Goal: Check status: Check status

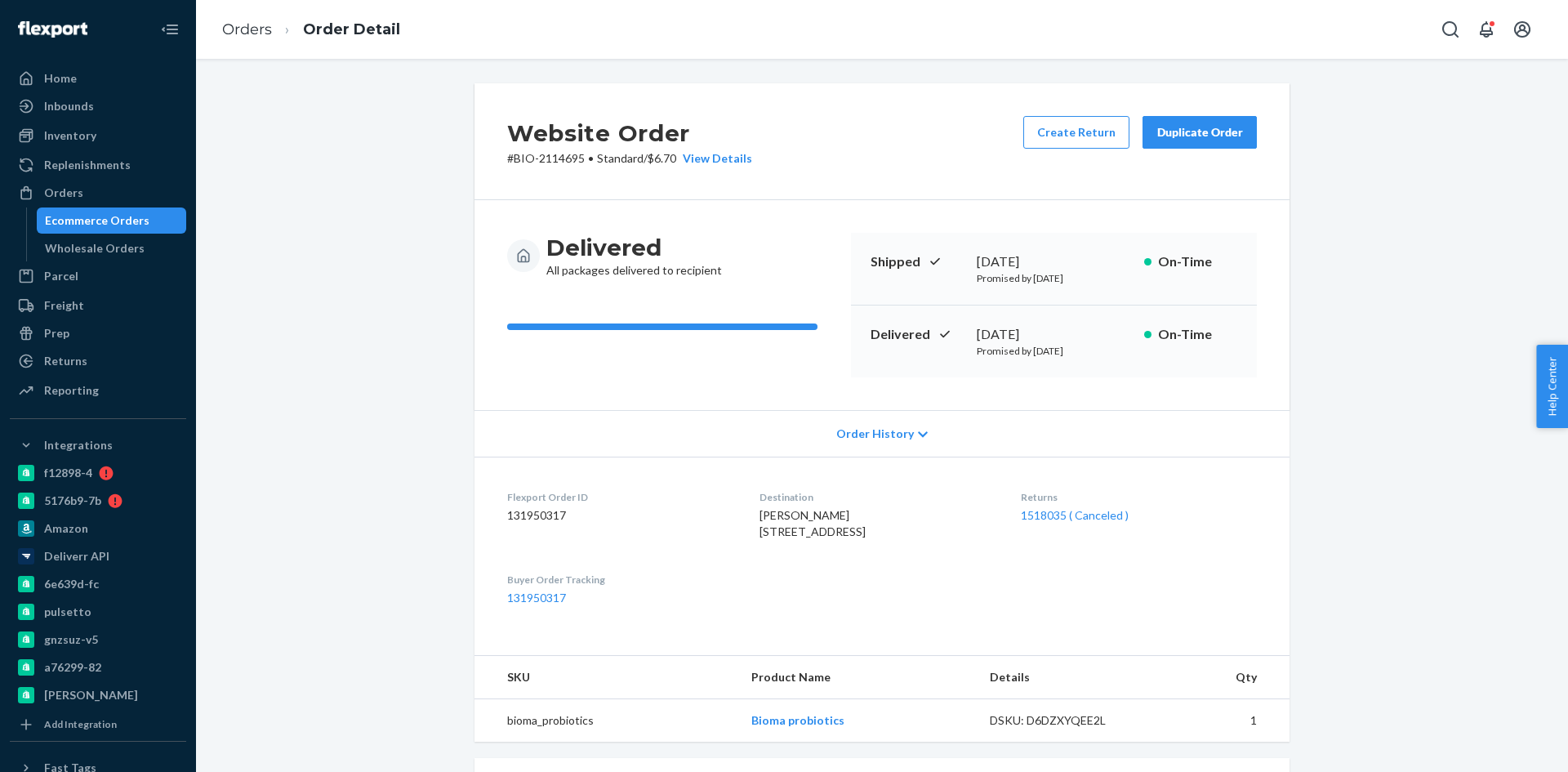
click at [92, 192] on div "Orders" at bounding box center [98, 193] width 173 height 23
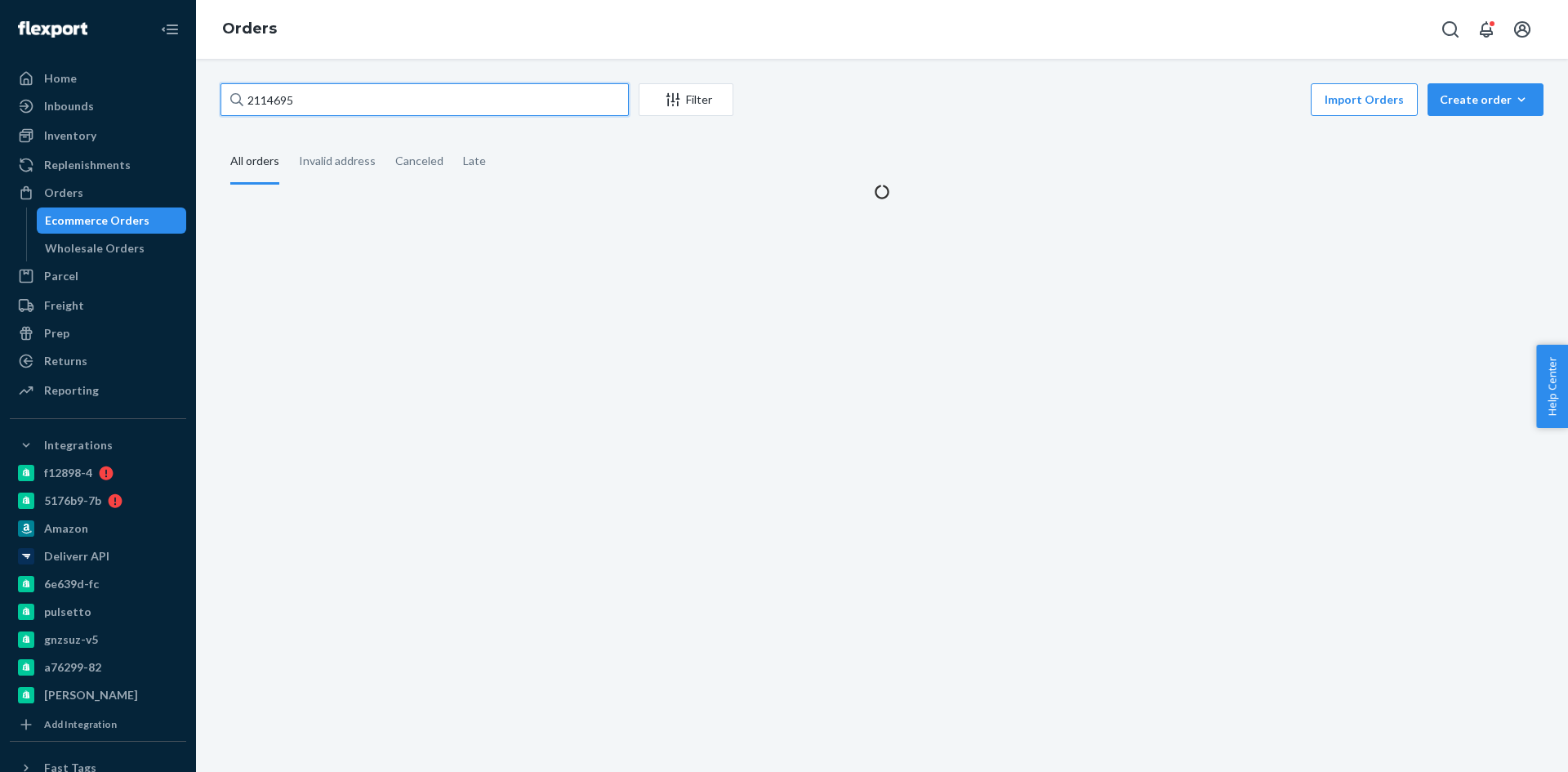
click at [325, 102] on input "2114695" at bounding box center [425, 100] width 409 height 33
paste input "[PERSON_NAME]"
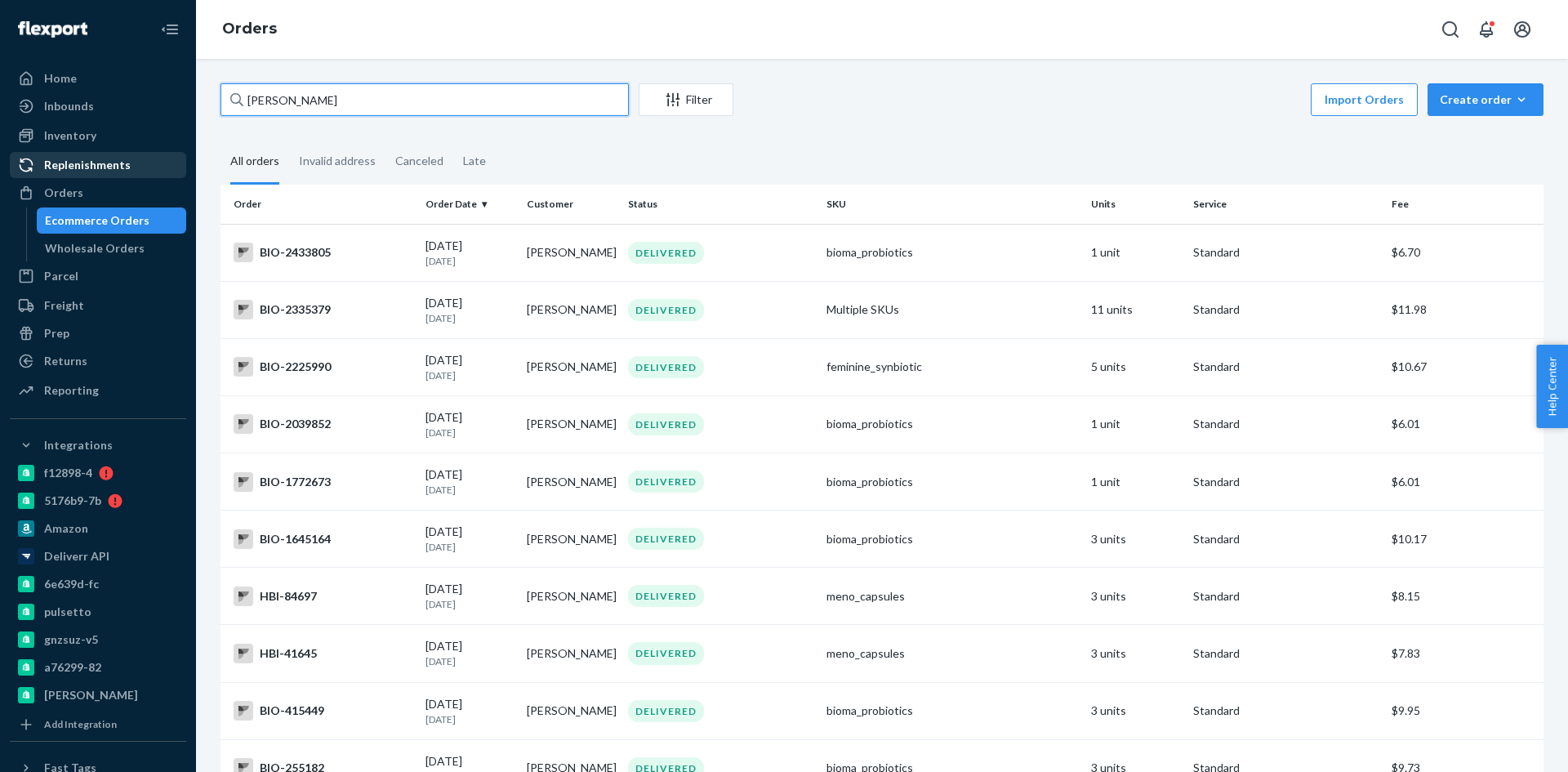
type input "[PERSON_NAME]"
click at [101, 168] on div "Replenishments" at bounding box center [87, 165] width 87 height 16
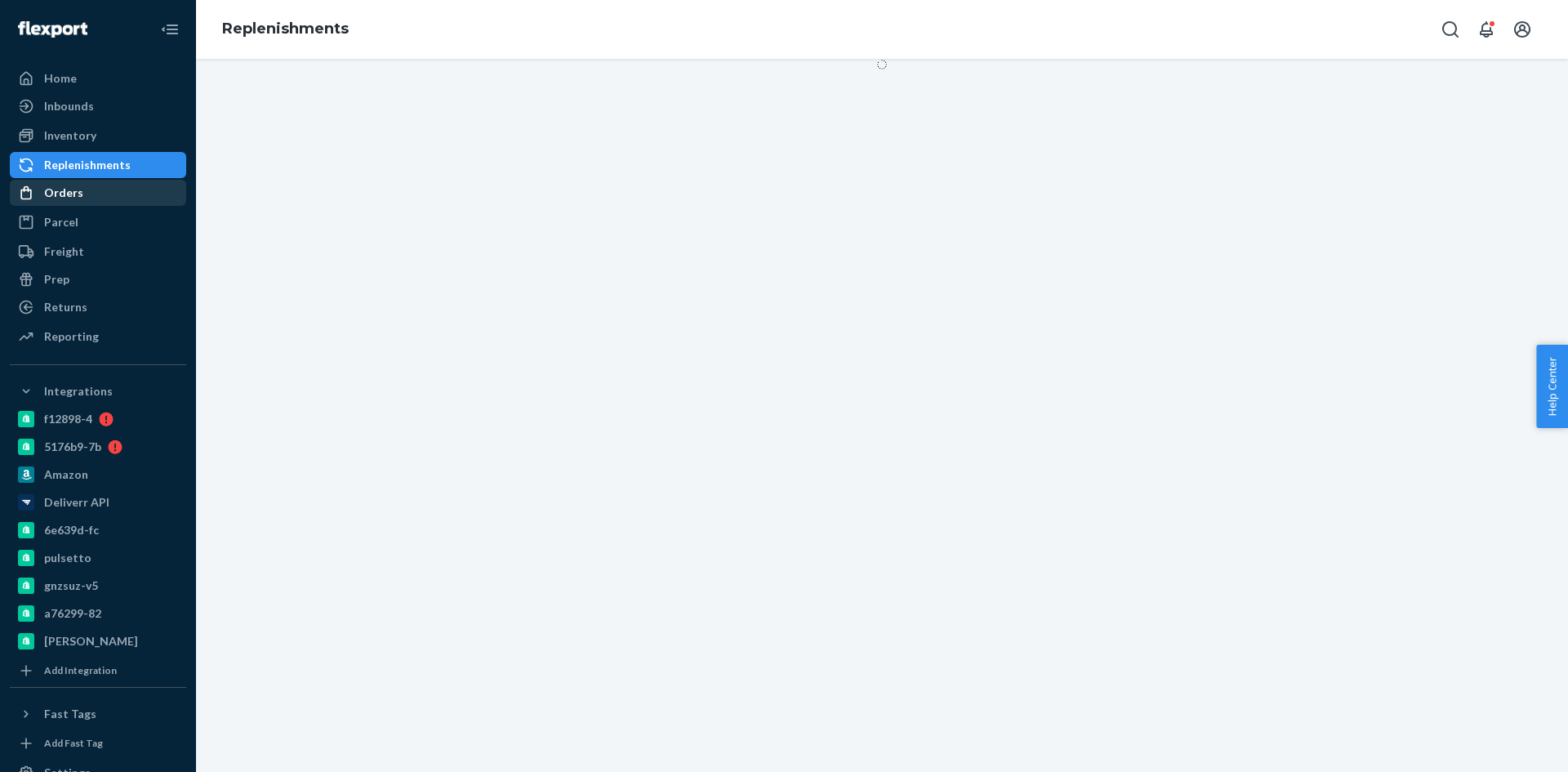
click at [73, 191] on div "Orders" at bounding box center [64, 193] width 40 height 16
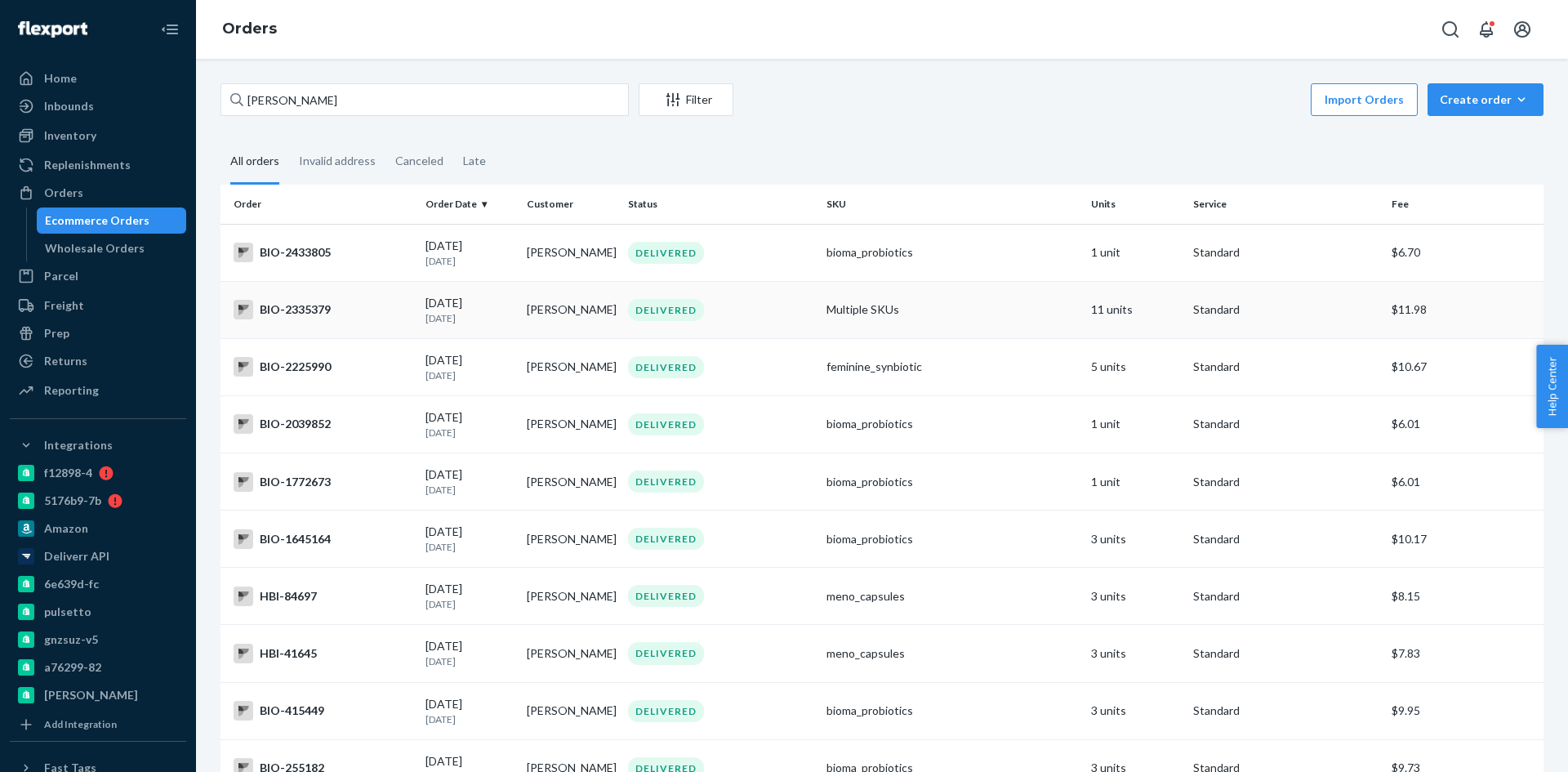
click at [293, 306] on div "BIO-2335379" at bounding box center [323, 310] width 179 height 20
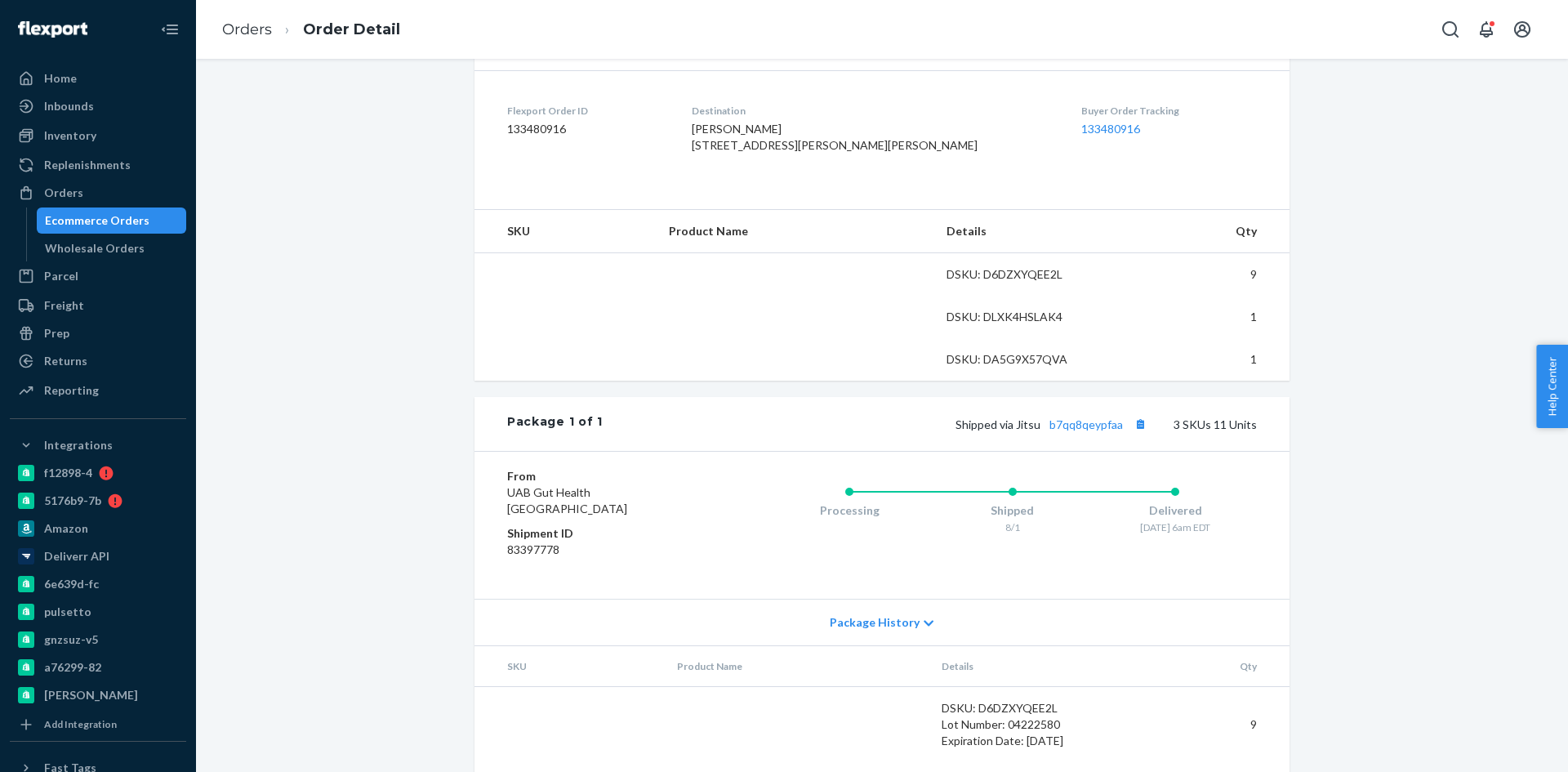
scroll to position [409, 0]
